Goal: Information Seeking & Learning: Understand process/instructions

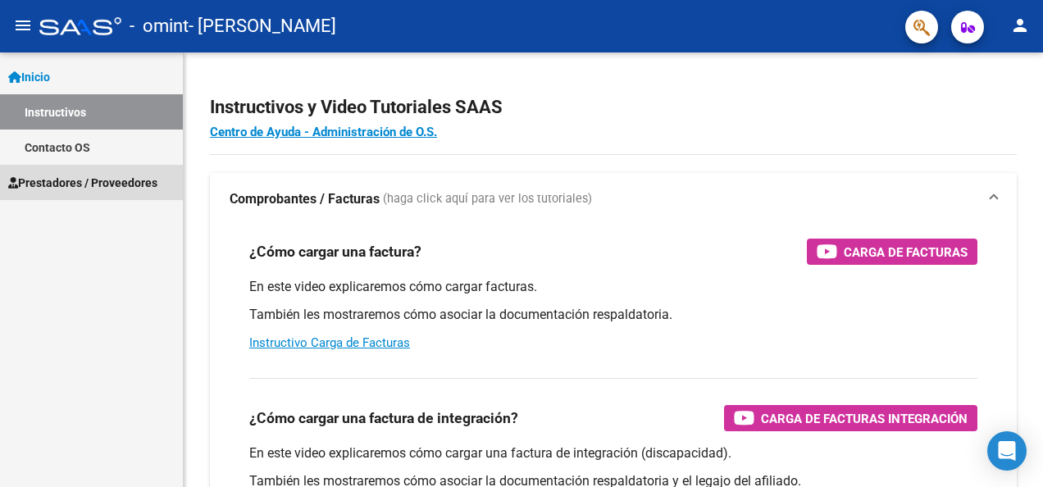
click at [49, 190] on span "Prestadores / Proveedores" at bounding box center [82, 183] width 149 height 18
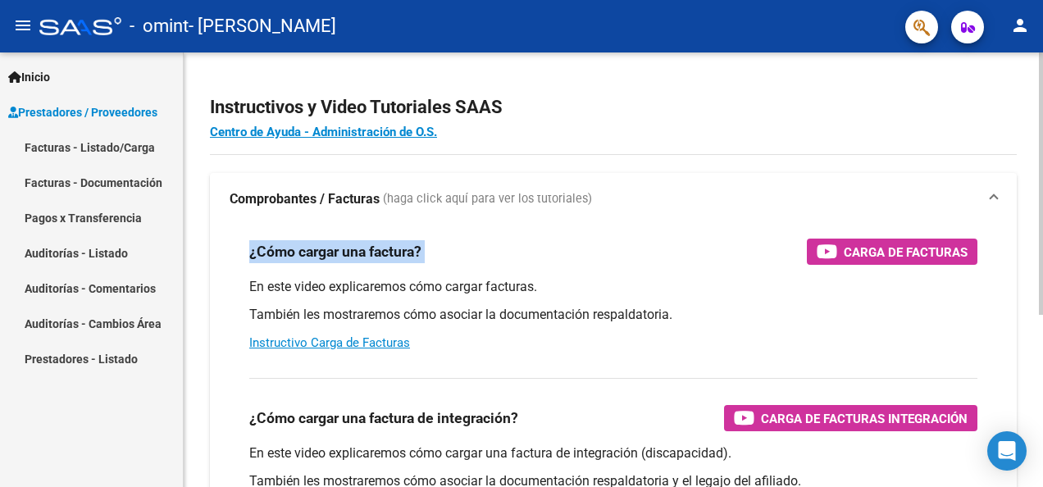
drag, startPoint x: 1033, startPoint y: 198, endPoint x: 1031, endPoint y: 229, distance: 30.4
click at [1031, 229] on div "Instructivos y Video Tutoriales SAAS Centro de Ayuda - Administración de O.S. C…" at bounding box center [613, 411] width 859 height 719
click at [881, 467] on div "En este video explicaremos cómo cargar una factura de integración (discapacidad…" at bounding box center [613, 481] width 728 height 74
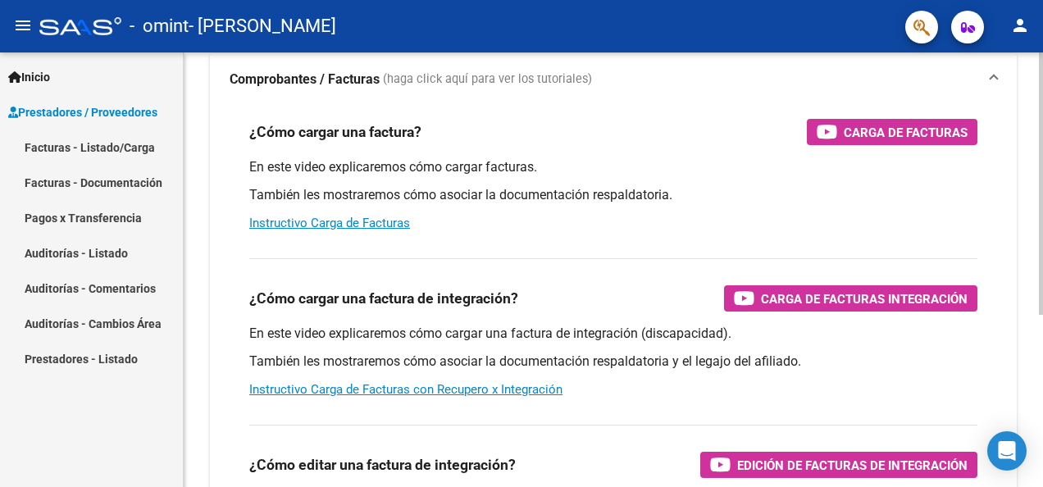
scroll to position [125, 0]
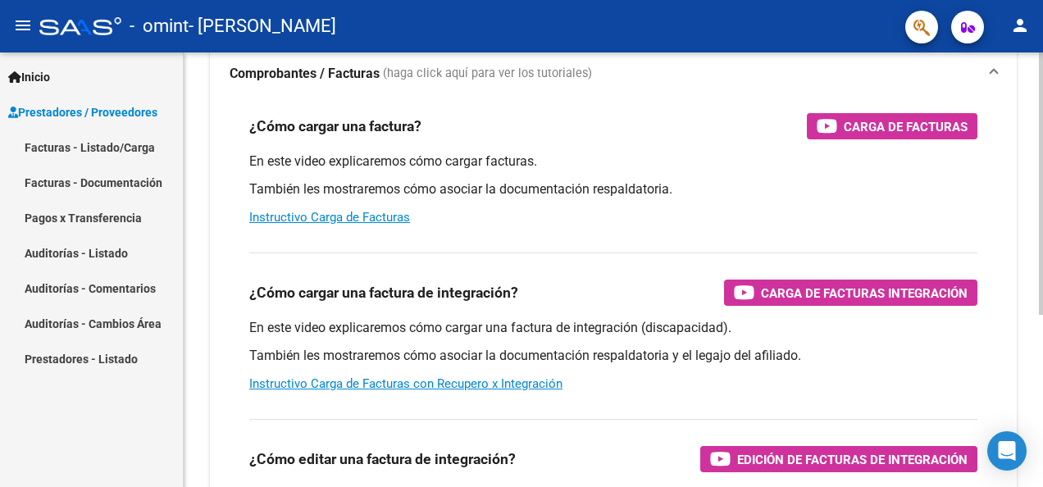
click at [1036, 371] on div "Instructivos y Video Tutoriales SAAS Centro de Ayuda - Administración de O.S. C…" at bounding box center [615, 286] width 863 height 719
click at [519, 383] on link "Instructivo Carga de Facturas con Recupero x Integración" at bounding box center [405, 383] width 313 height 15
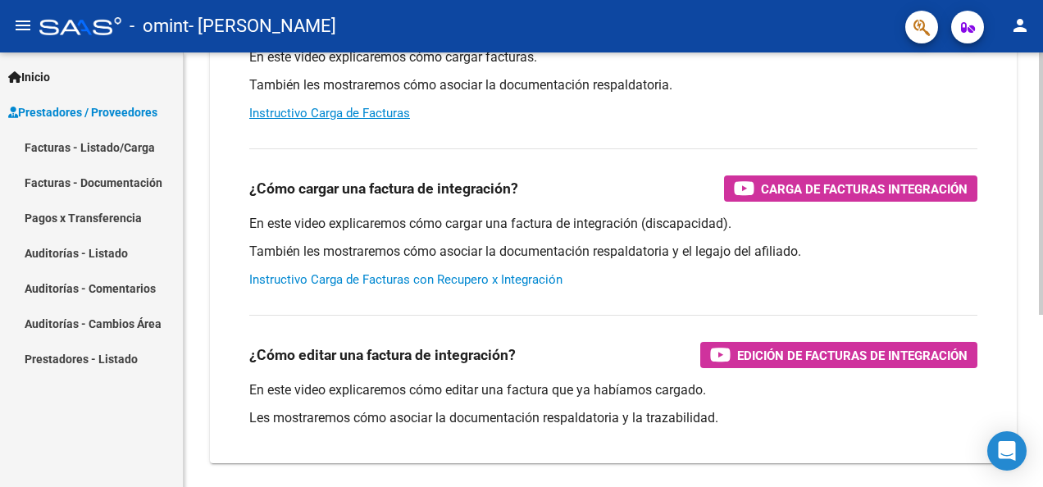
scroll to position [284, 0]
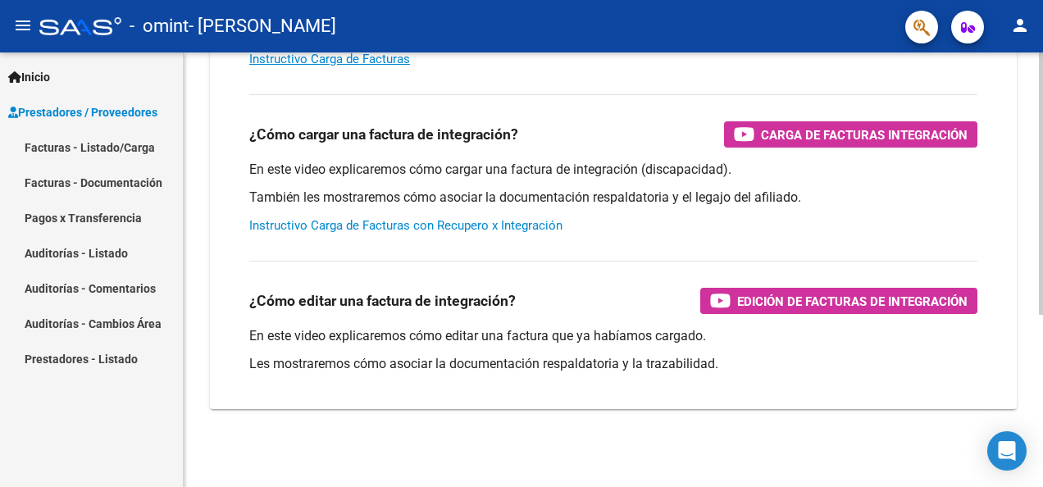
click at [1041, 403] on div at bounding box center [1041, 355] width 4 height 262
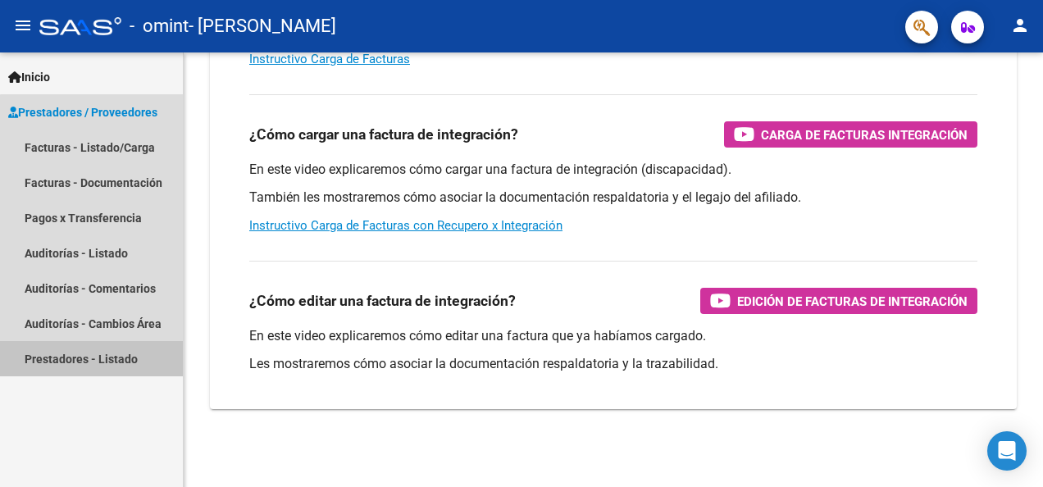
click at [95, 356] on link "Prestadores - Listado" at bounding box center [91, 358] width 183 height 35
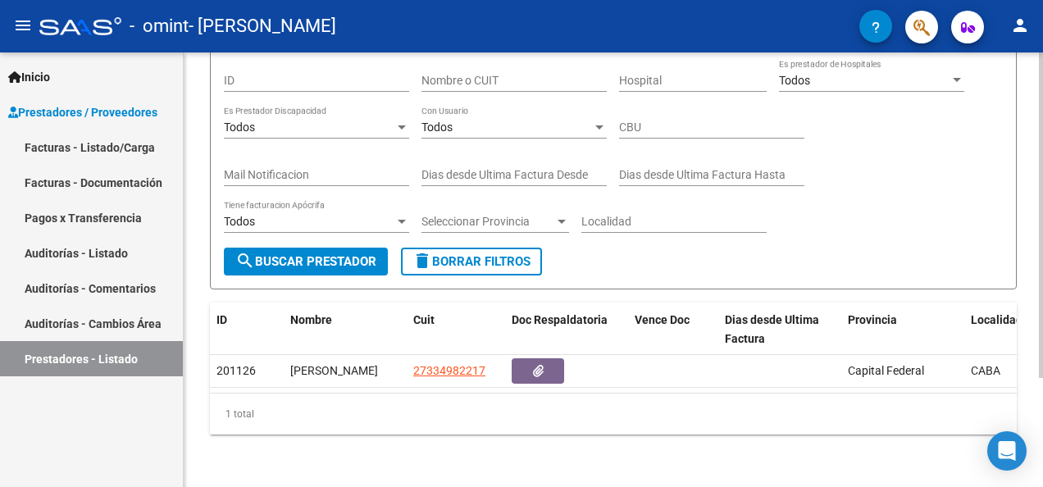
scroll to position [146, 0]
click at [1036, 358] on div "PRESTADORES -> Listado de Prestadores / Proveedores cloud_download Exportar CSV…" at bounding box center [615, 206] width 863 height 561
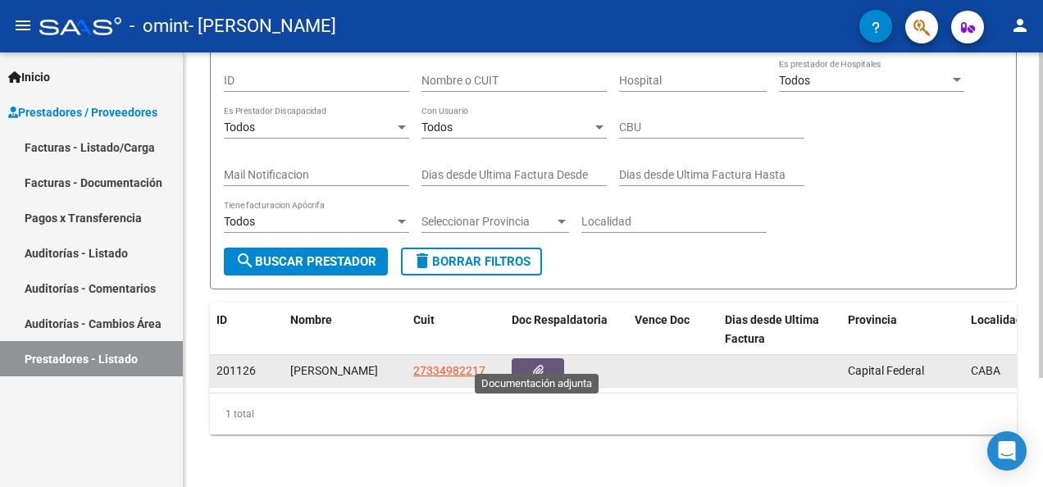
click at [530, 358] on button "button" at bounding box center [538, 370] width 52 height 25
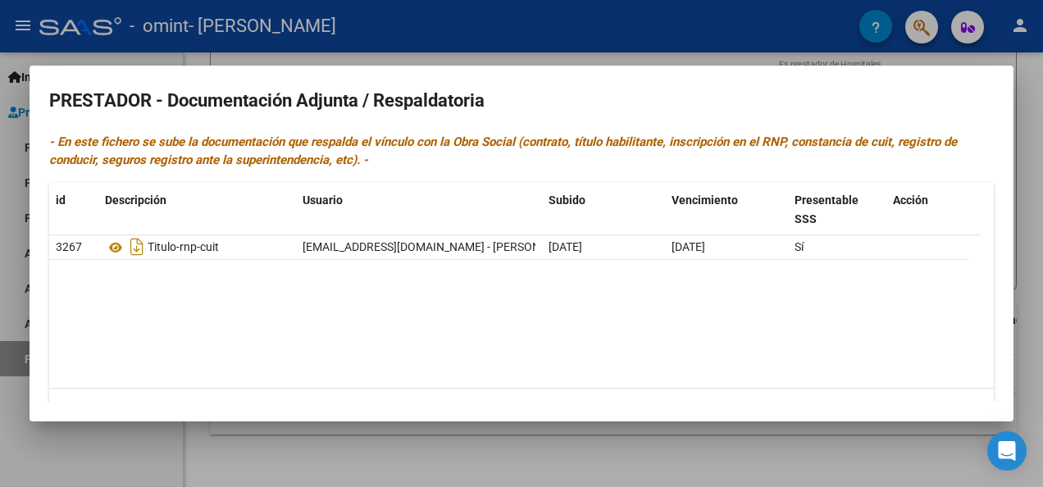
click at [849, 452] on div at bounding box center [521, 243] width 1043 height 487
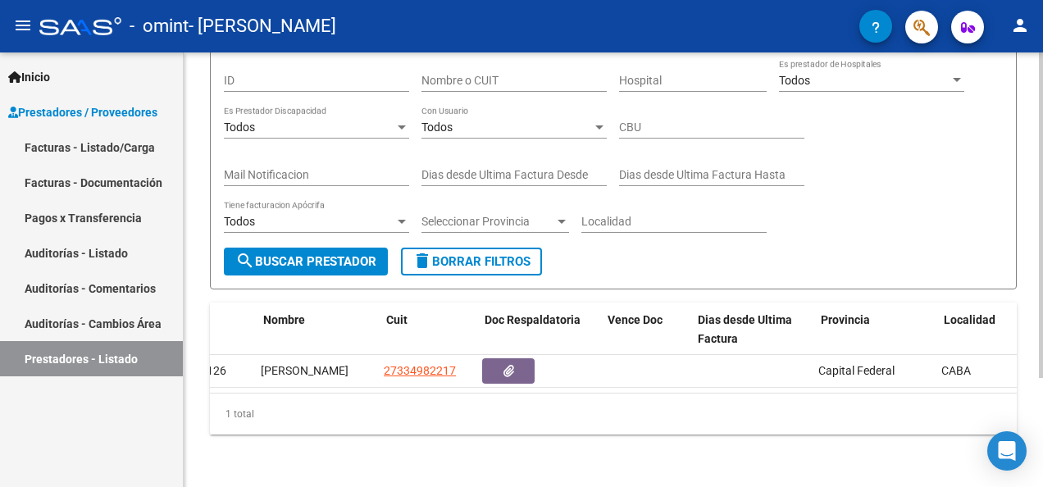
scroll to position [0, 0]
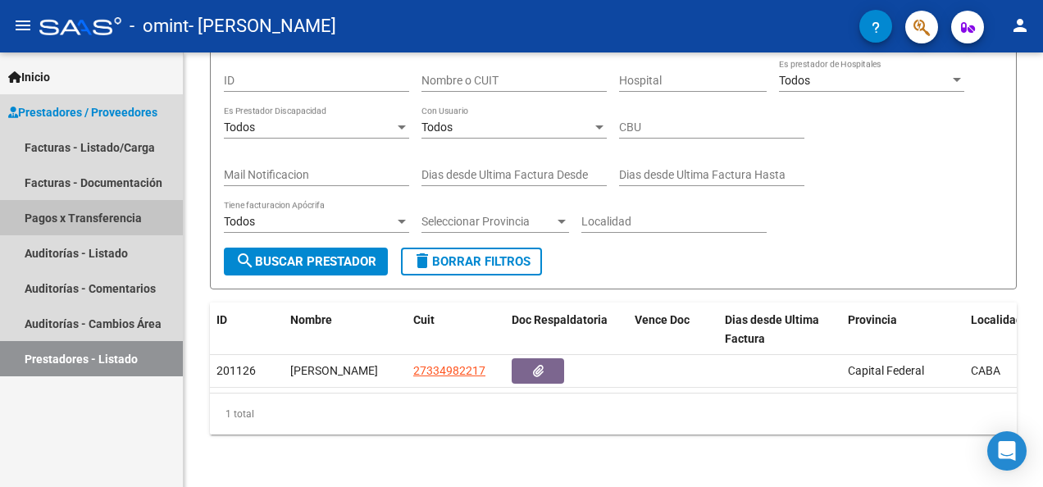
click at [123, 216] on link "Pagos x Transferencia" at bounding box center [91, 217] width 183 height 35
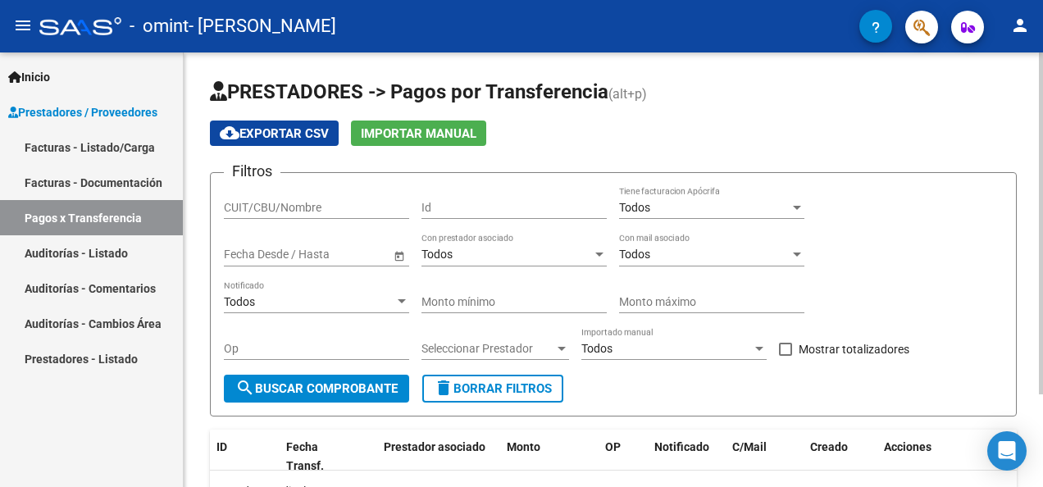
click at [1020, 105] on div "PRESTADORES -> Pagos por Transferencia (alt+p) cloud_download Exportar CSV Impo…" at bounding box center [615, 328] width 863 height 553
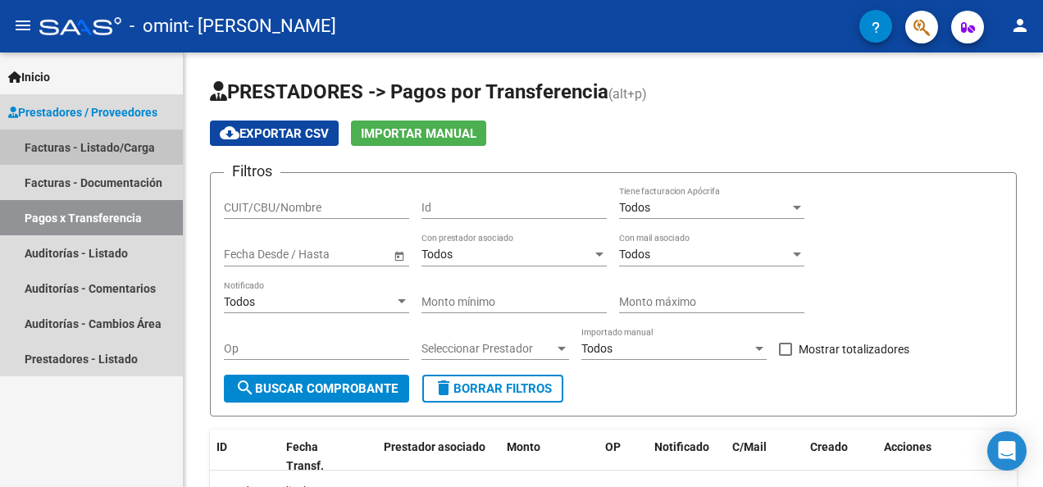
click at [59, 138] on link "Facturas - Listado/Carga" at bounding box center [91, 147] width 183 height 35
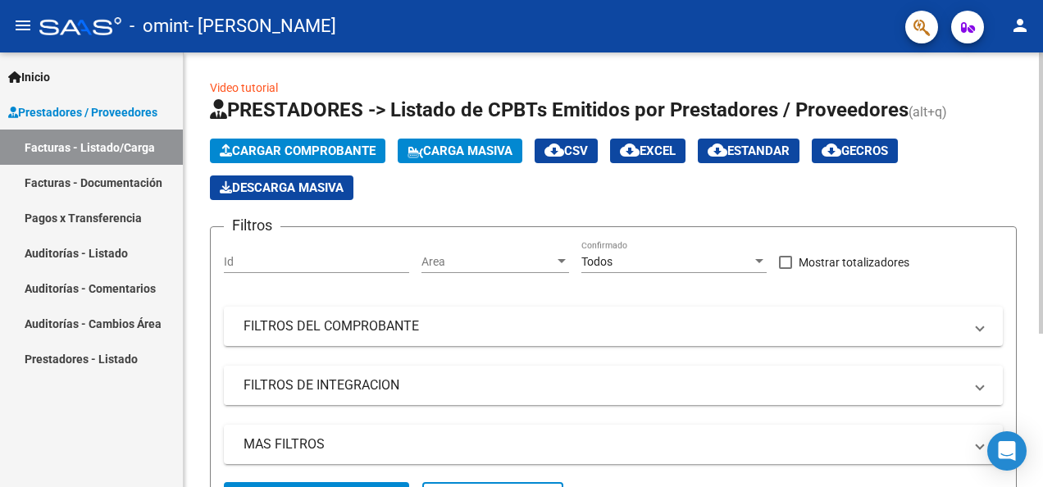
click at [985, 386] on mat-expansion-panel-header "FILTROS DE INTEGRACION" at bounding box center [613, 385] width 779 height 39
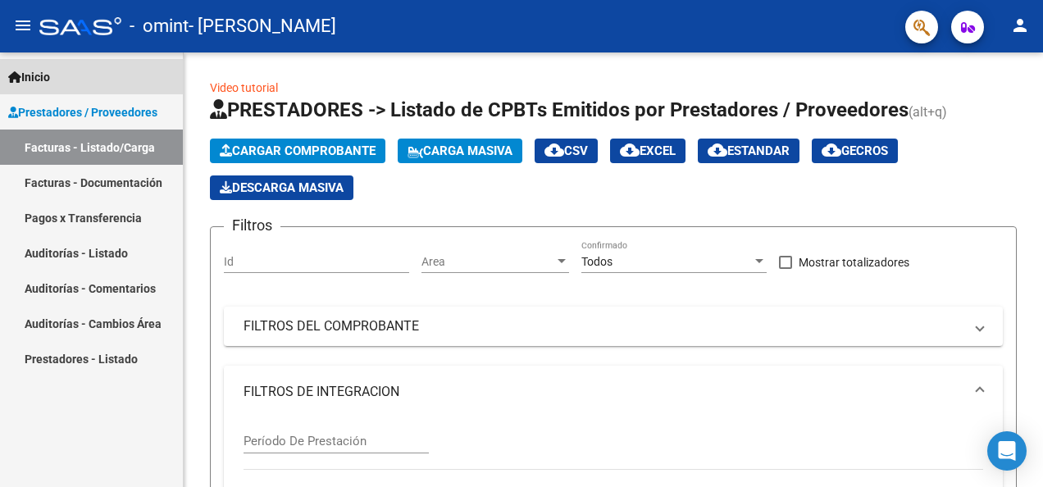
click at [58, 72] on link "Inicio" at bounding box center [91, 76] width 183 height 35
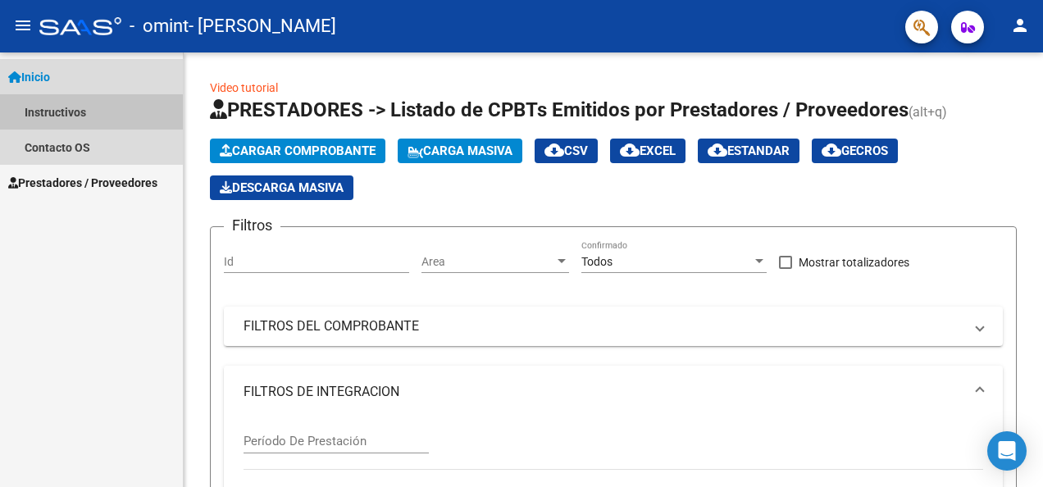
click at [60, 122] on link "Instructivos" at bounding box center [91, 111] width 183 height 35
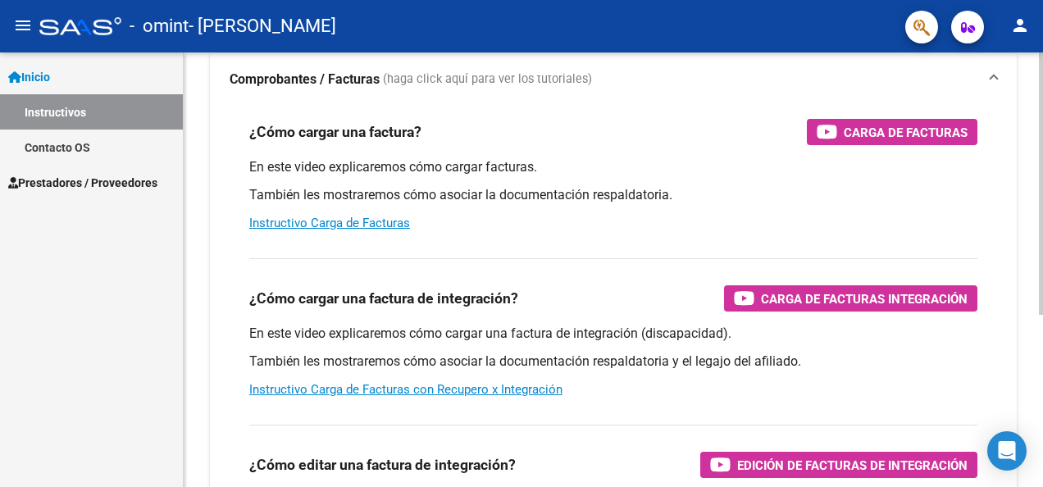
click at [1039, 180] on div at bounding box center [1041, 256] width 4 height 262
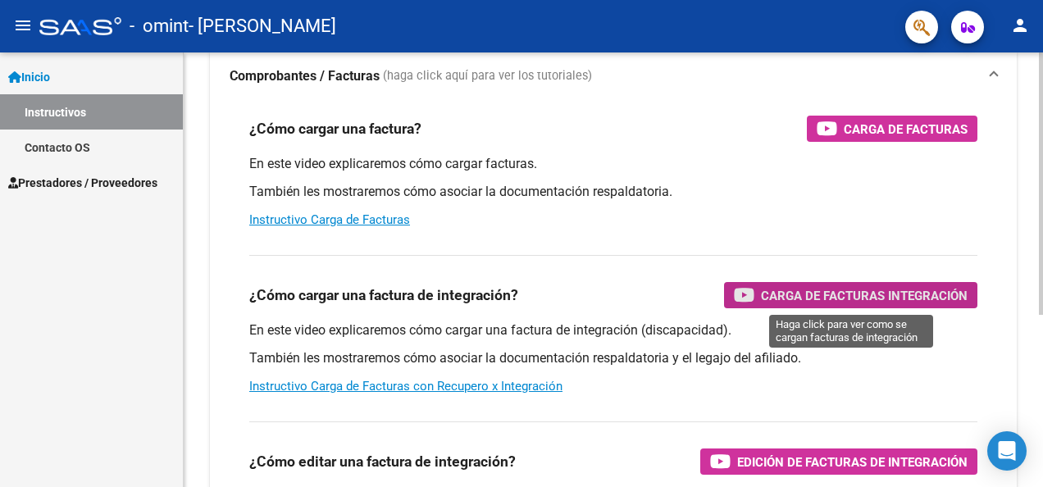
click at [917, 291] on span "Carga de Facturas Integración" at bounding box center [864, 295] width 207 height 20
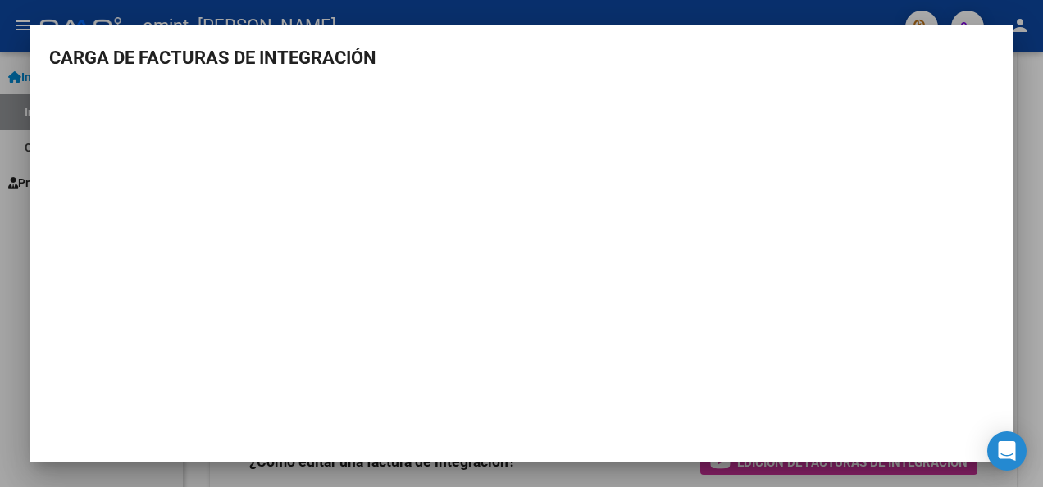
click at [1030, 136] on div at bounding box center [521, 243] width 1043 height 487
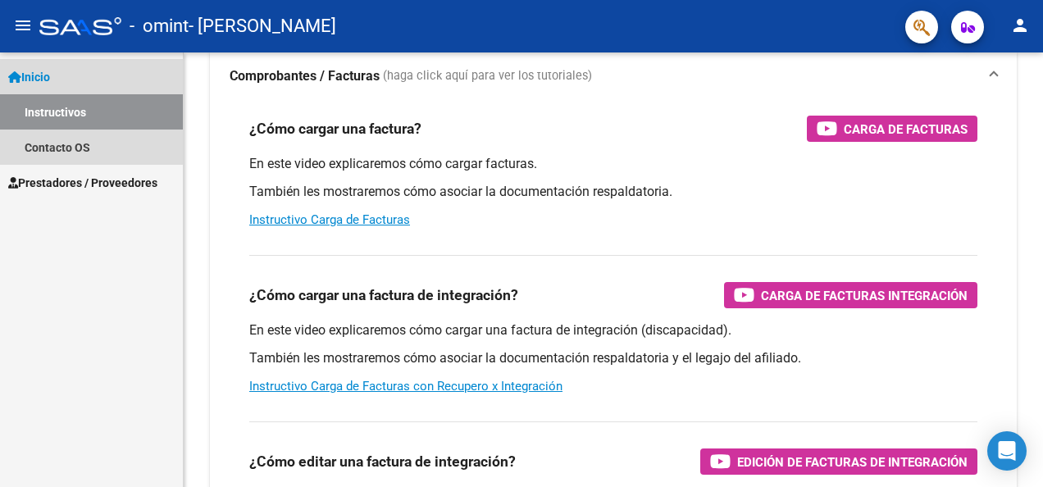
click at [48, 80] on span "Inicio" at bounding box center [29, 77] width 42 height 18
